Goal: Information Seeking & Learning: Learn about a topic

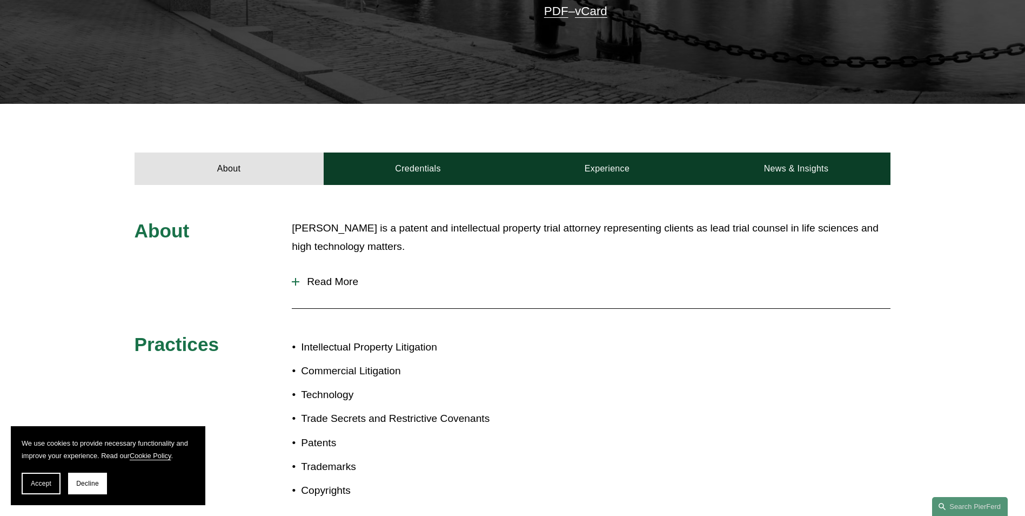
scroll to position [216, 0]
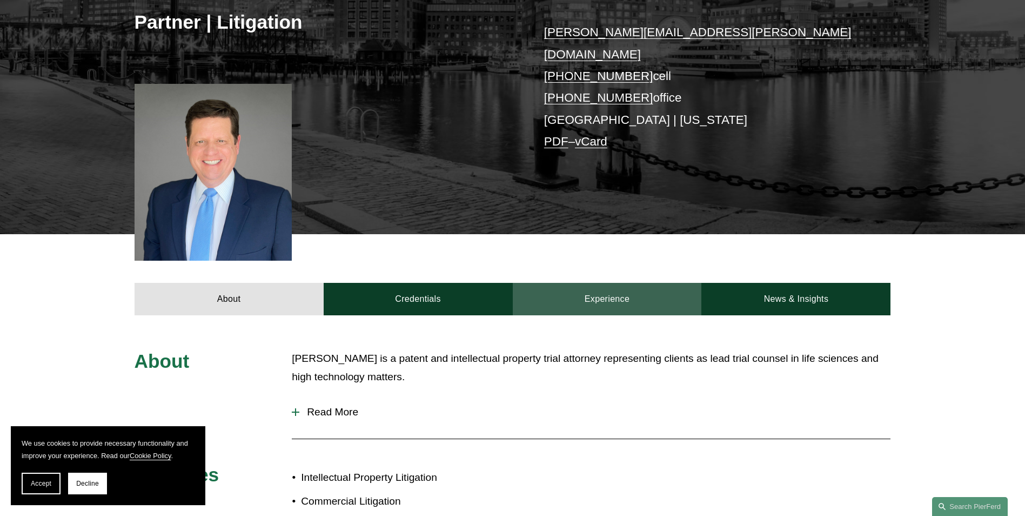
click at [376, 278] on link "Experience" at bounding box center [607, 299] width 189 height 32
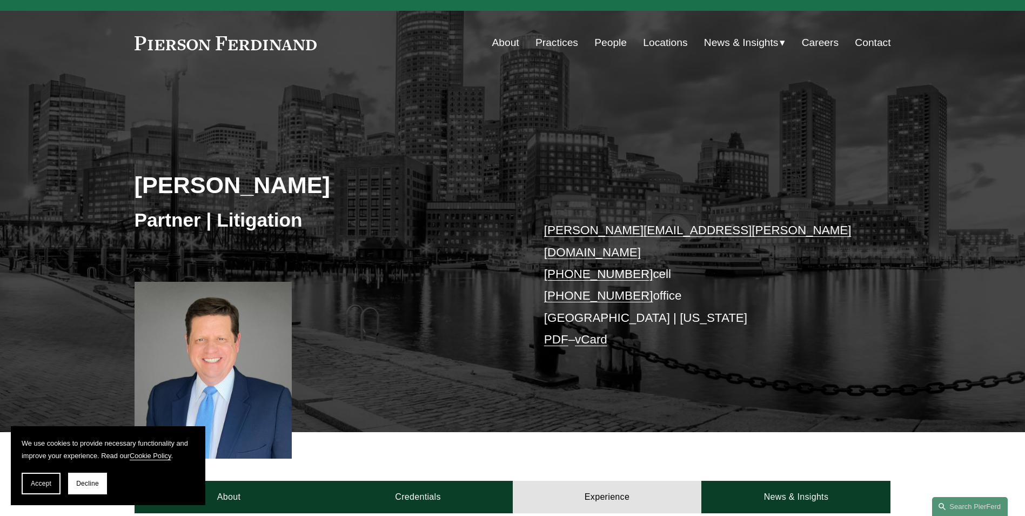
scroll to position [0, 0]
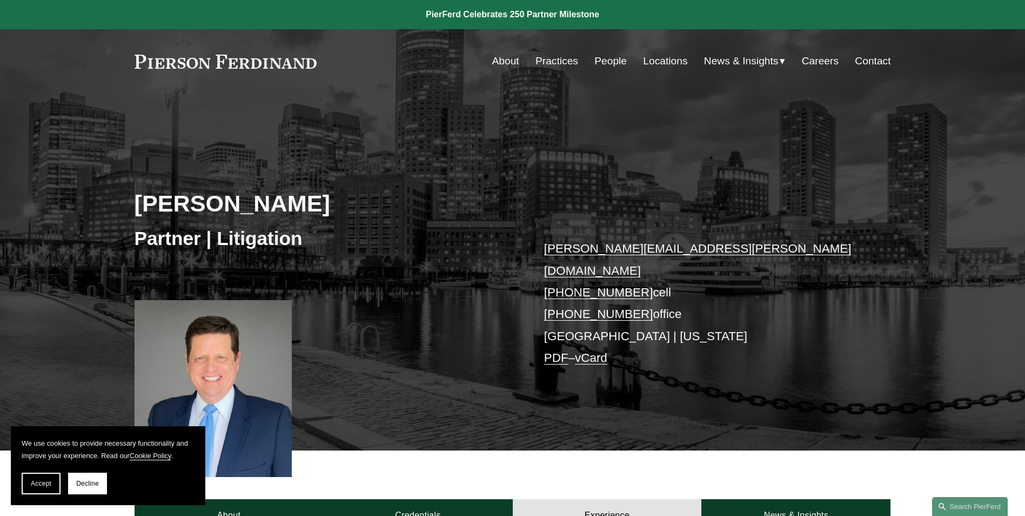
click at [376, 62] on link "Practices" at bounding box center [557, 61] width 43 height 21
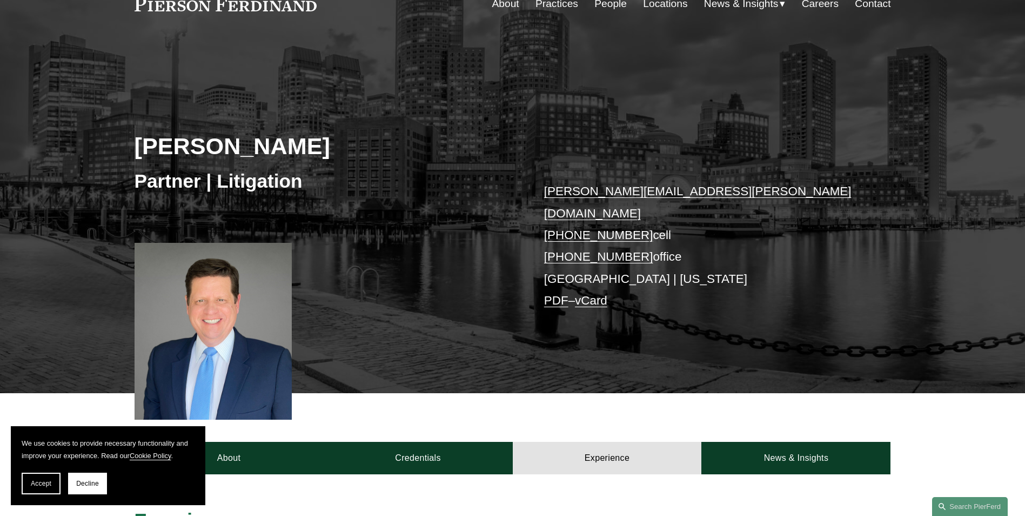
scroll to position [216, 0]
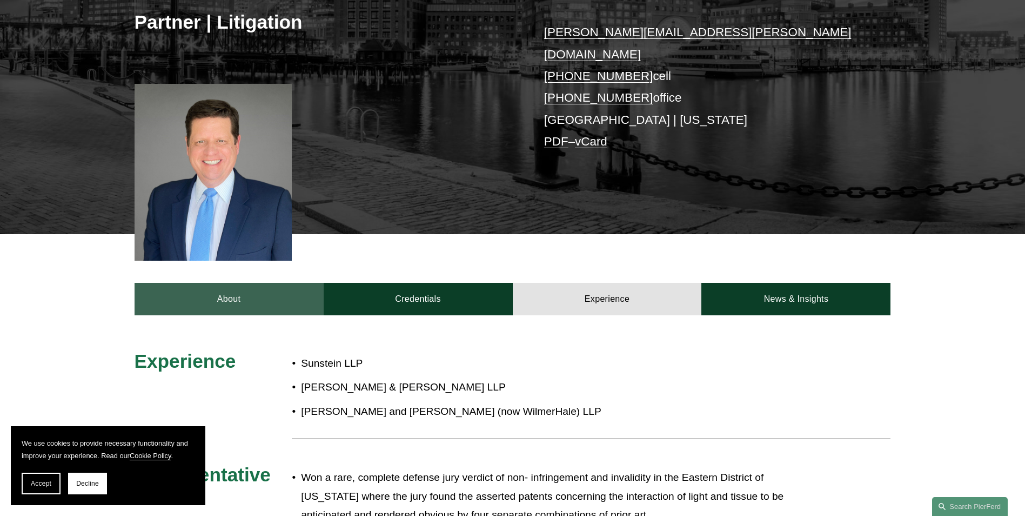
click at [271, 278] on link "About" at bounding box center [229, 299] width 189 height 32
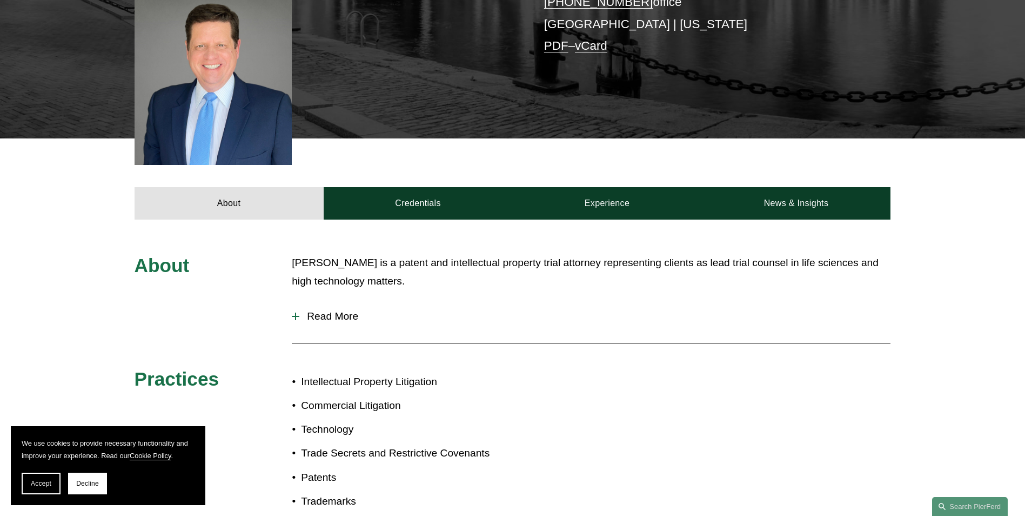
scroll to position [324, 0]
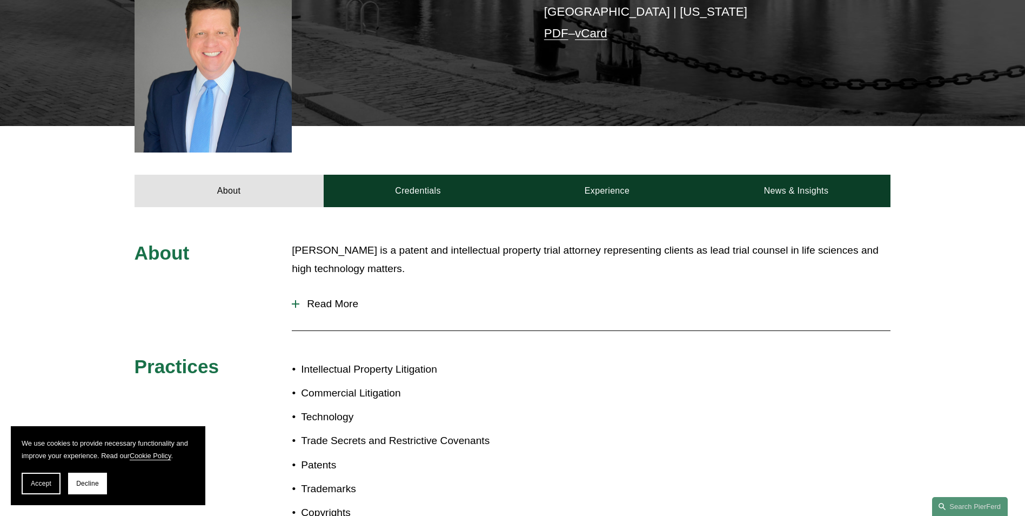
click at [329, 278] on span "Read More" at bounding box center [594, 304] width 591 height 12
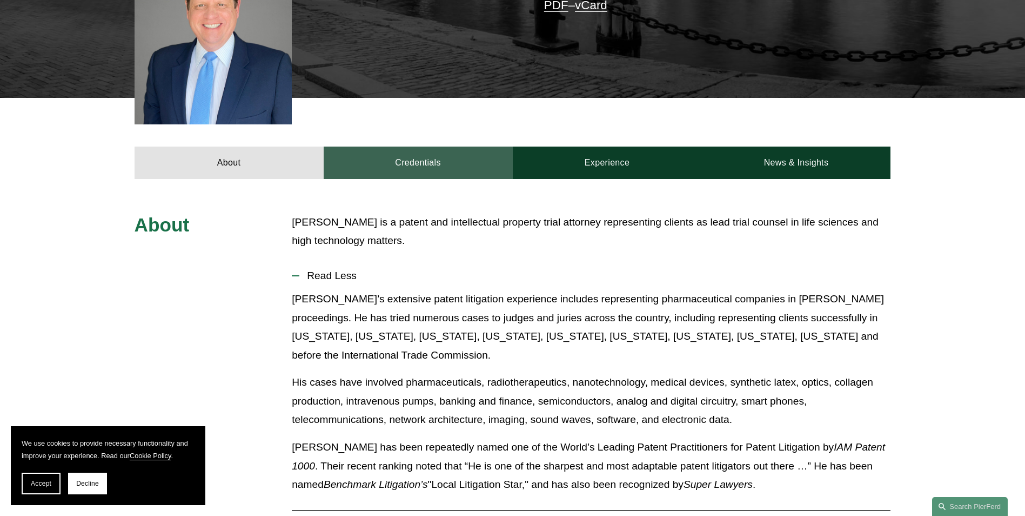
scroll to position [378, 0]
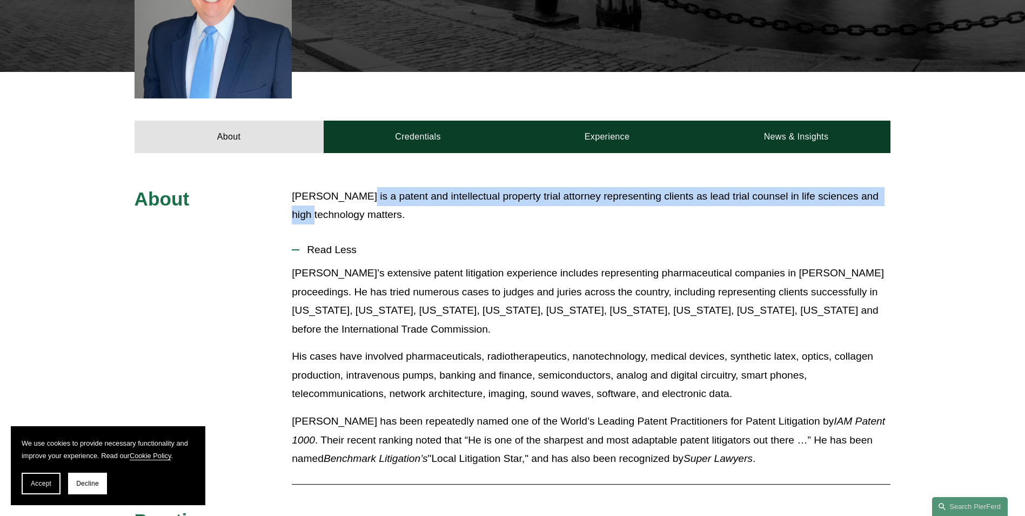
drag, startPoint x: 350, startPoint y: 179, endPoint x: 335, endPoint y: 192, distance: 20.3
click at [335, 192] on p "[PERSON_NAME] is a patent and intellectual property trial attorney representing…" at bounding box center [591, 205] width 599 height 37
drag, startPoint x: 335, startPoint y: 192, endPoint x: 491, endPoint y: 224, distance: 159.3
click at [376, 236] on button "Read Less" at bounding box center [591, 250] width 599 height 28
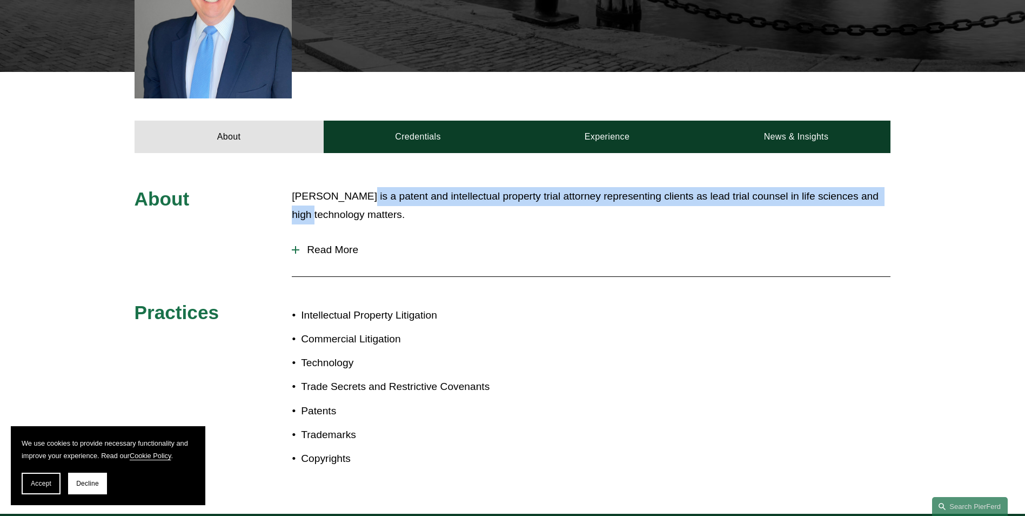
click at [335, 244] on span "Read More" at bounding box center [594, 250] width 591 height 12
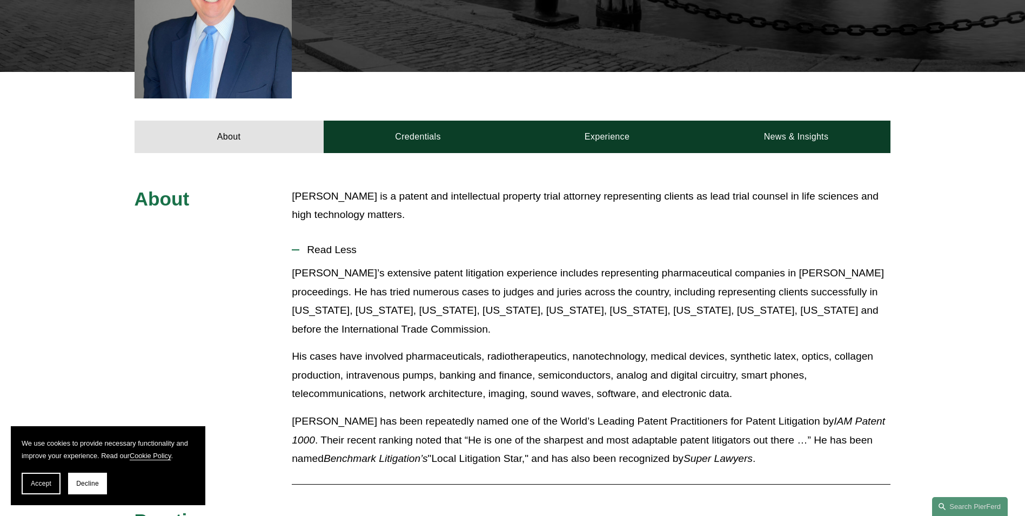
click at [376, 206] on p "[PERSON_NAME] is a patent and intellectual property trial attorney representing…" at bounding box center [591, 205] width 599 height 37
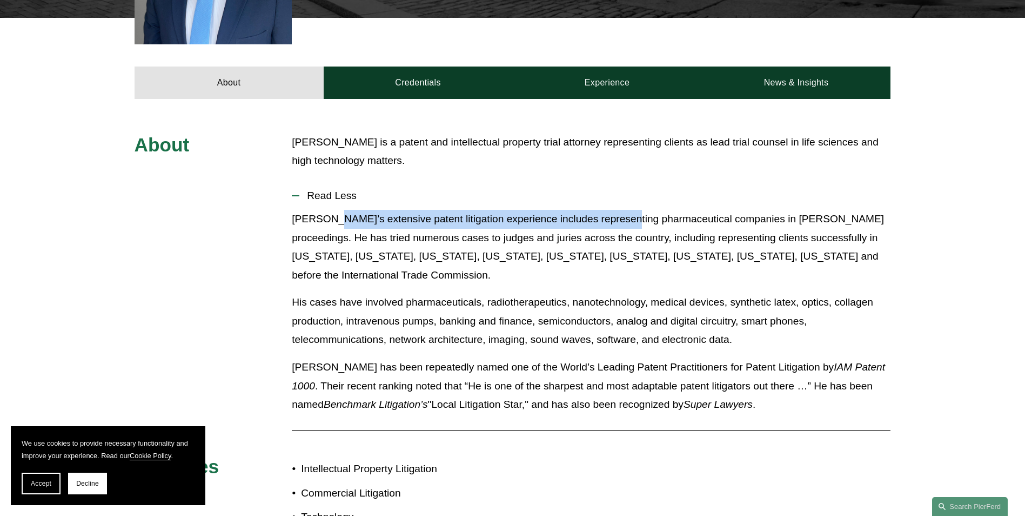
drag, startPoint x: 332, startPoint y: 201, endPoint x: 623, endPoint y: 210, distance: 290.9
click at [376, 210] on p "[PERSON_NAME]’s extensive patent litigation experience includes representing ph…" at bounding box center [591, 247] width 599 height 75
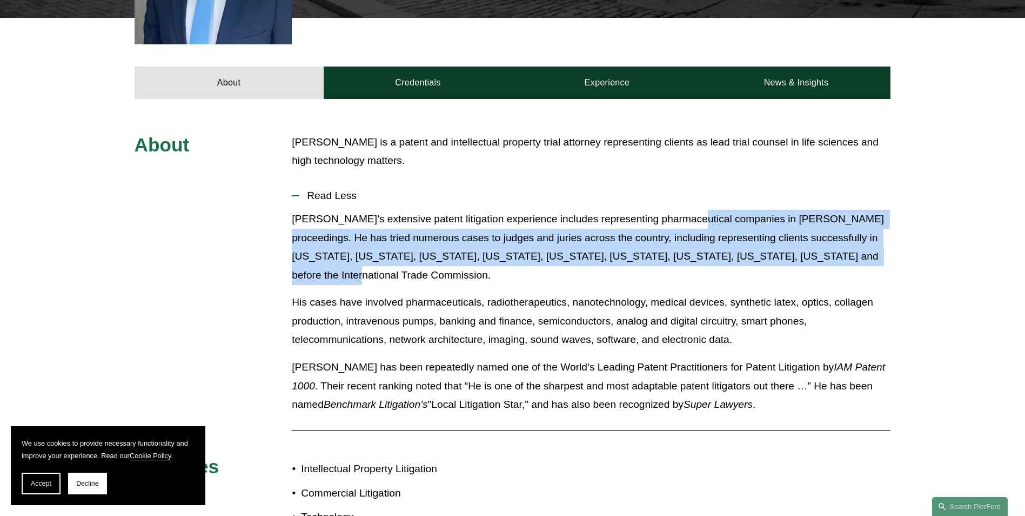
drag, startPoint x: 623, startPoint y: 210, endPoint x: 879, endPoint y: 235, distance: 257.4
click at [376, 235] on p "[PERSON_NAME]’s extensive patent litigation experience includes representing ph…" at bounding box center [591, 247] width 599 height 75
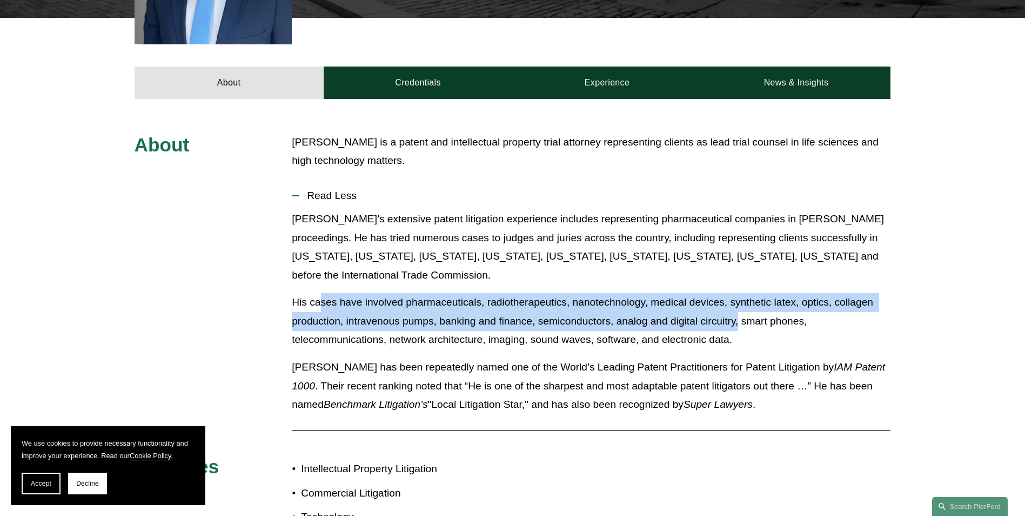
drag, startPoint x: 322, startPoint y: 291, endPoint x: 740, endPoint y: 300, distance: 418.5
click at [376, 278] on p "His cases have involved pharmaceuticals, radiotherapeutics, nanotechnology, med…" at bounding box center [591, 321] width 599 height 56
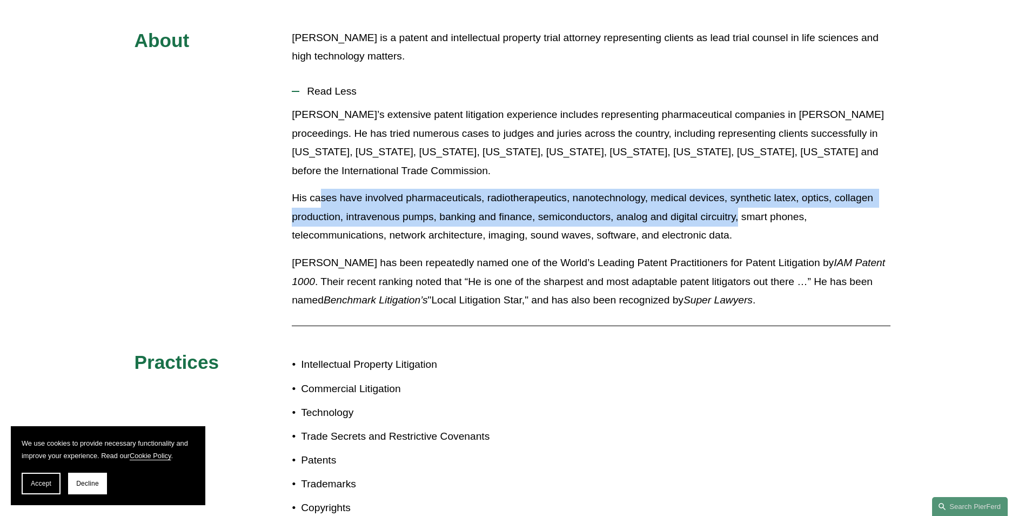
scroll to position [541, 0]
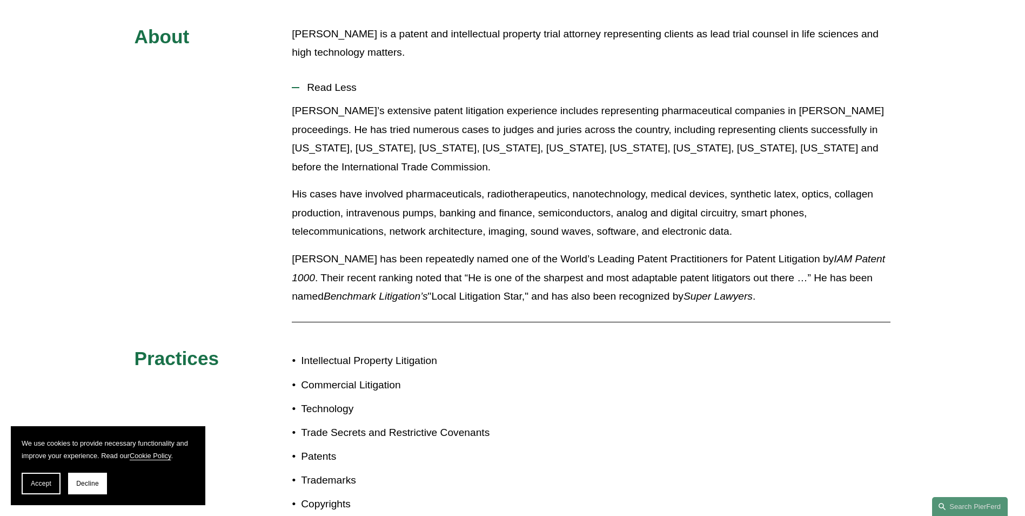
click at [376, 209] on p "His cases have involved pharmaceuticals, radiotherapeutics, nanotechnology, med…" at bounding box center [591, 213] width 599 height 56
drag, startPoint x: 485, startPoint y: 201, endPoint x: 501, endPoint y: 183, distance: 23.7
click at [376, 201] on p "His cases have involved pharmaceuticals, radiotherapeutics, nanotechnology, med…" at bounding box center [591, 213] width 599 height 56
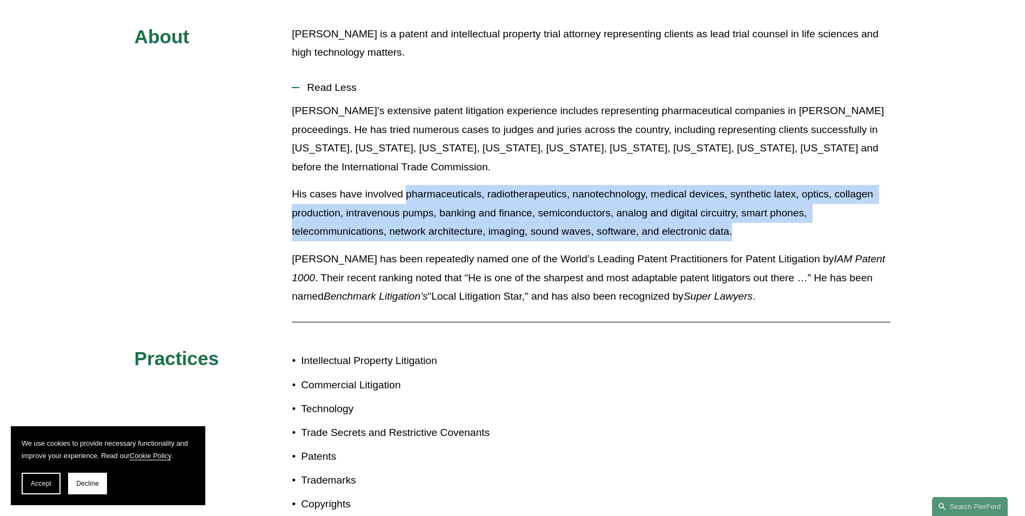
drag, startPoint x: 406, startPoint y: 177, endPoint x: 743, endPoint y: 211, distance: 338.9
click at [376, 211] on p "His cases have involved pharmaceuticals, radiotherapeutics, nanotechnology, med…" at bounding box center [591, 213] width 599 height 56
copy p "pharmaceuticals, radiotherapeutics, nanotechnology, medical devices, synthetic …"
click at [376, 103] on p "[PERSON_NAME]’s extensive patent litigation experience includes representing ph…" at bounding box center [591, 139] width 599 height 75
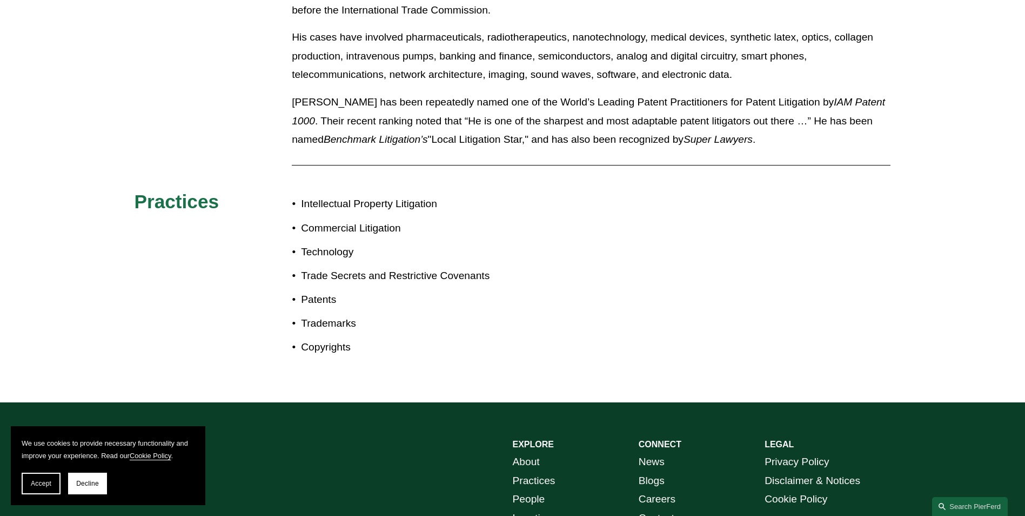
scroll to position [703, 0]
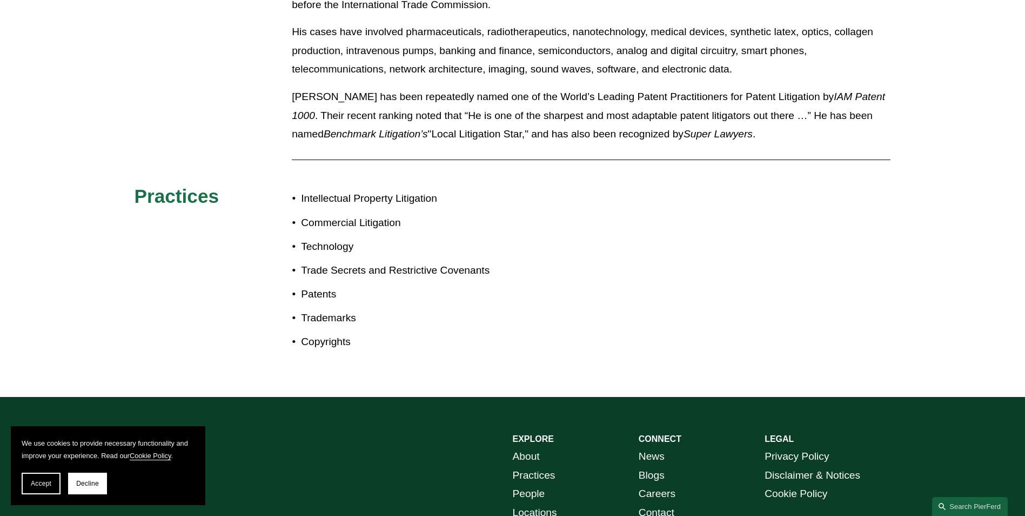
click at [338, 237] on p "Technology" at bounding box center [406, 246] width 211 height 19
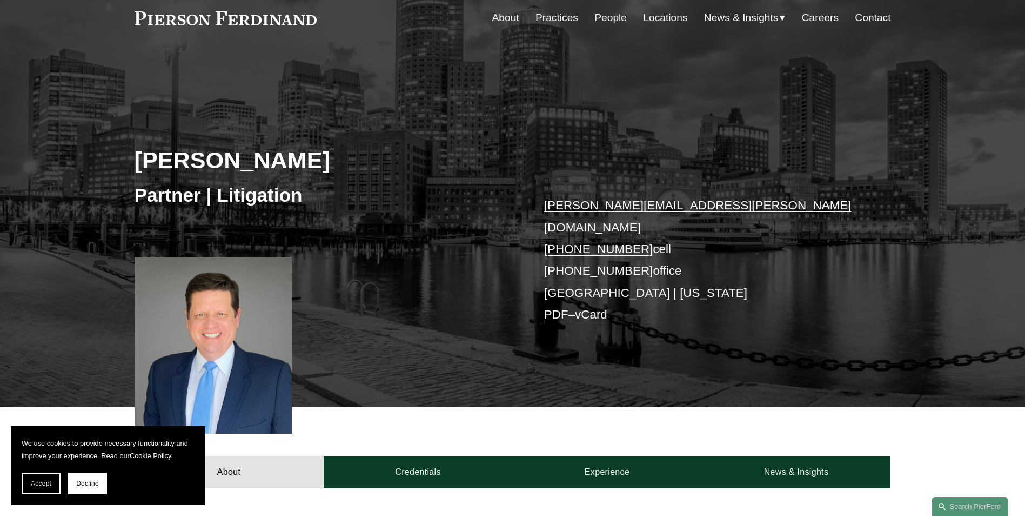
scroll to position [162, 0]
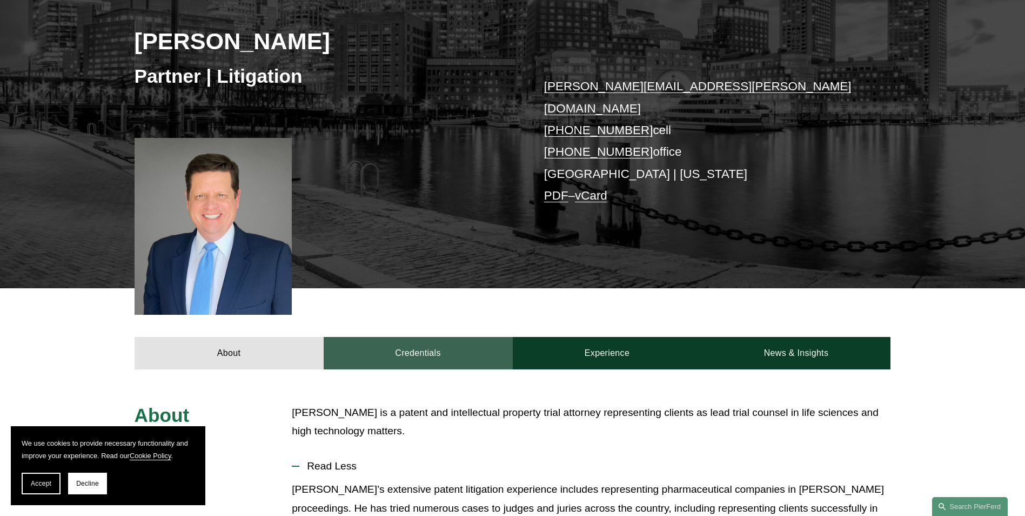
click at [376, 278] on link "Credentials" at bounding box center [418, 353] width 189 height 32
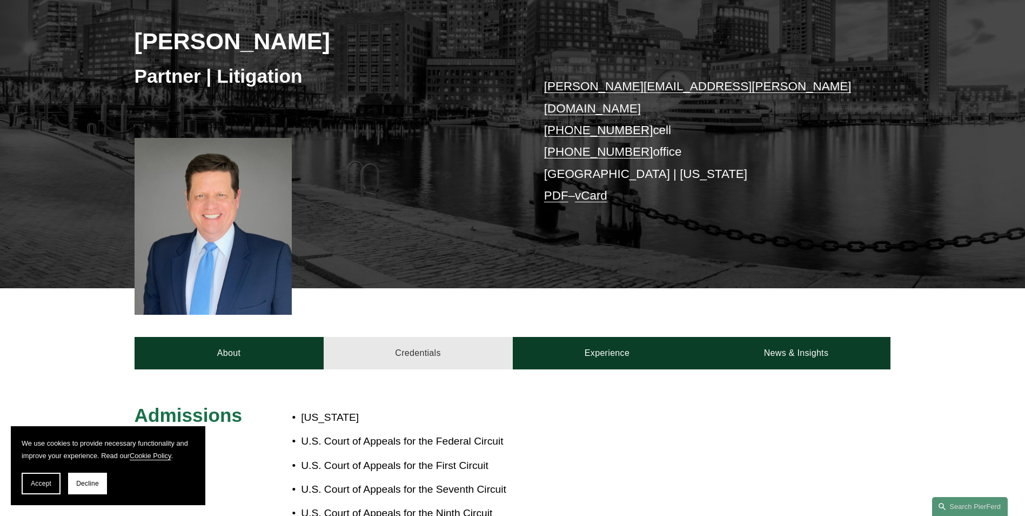
scroll to position [378, 0]
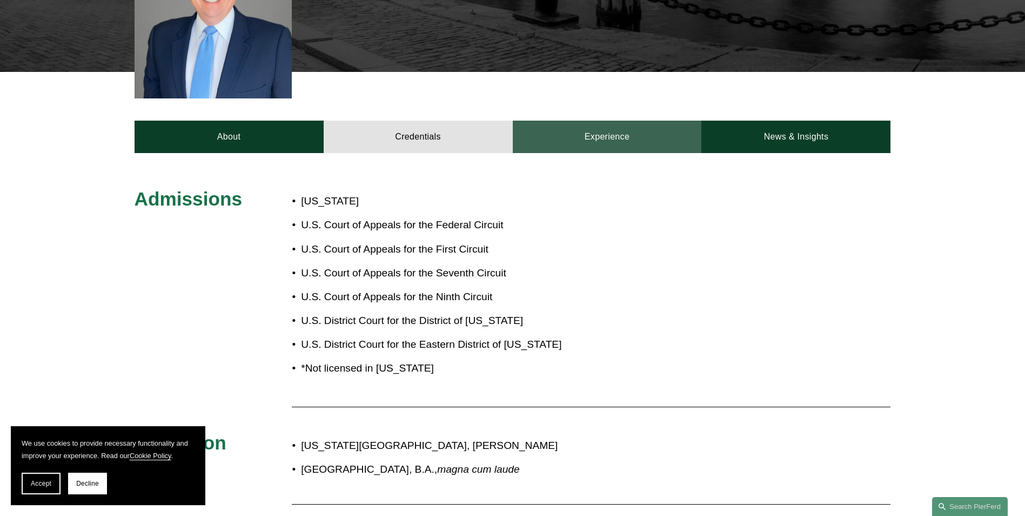
click at [376, 121] on link "Experience" at bounding box center [607, 137] width 189 height 32
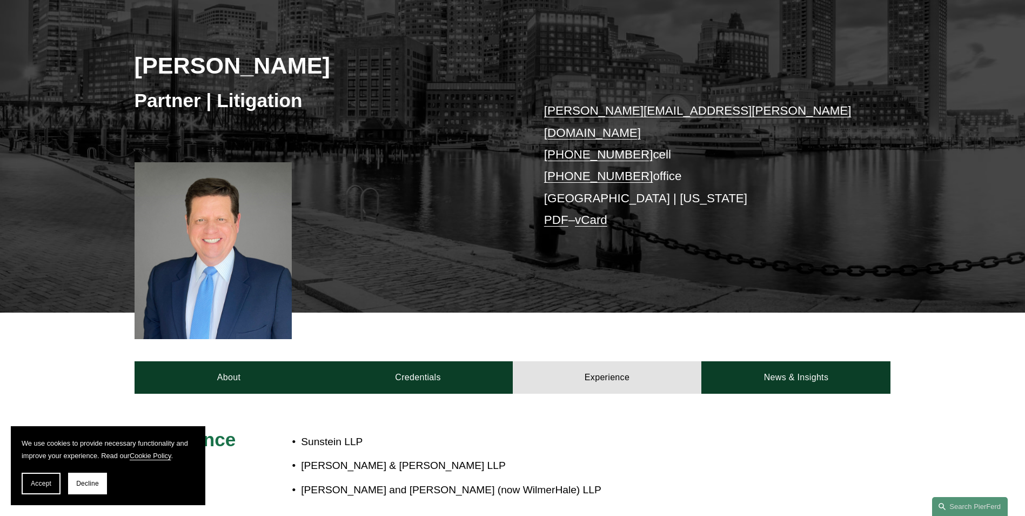
scroll to position [162, 0]
